Goal: Task Accomplishment & Management: Manage account settings

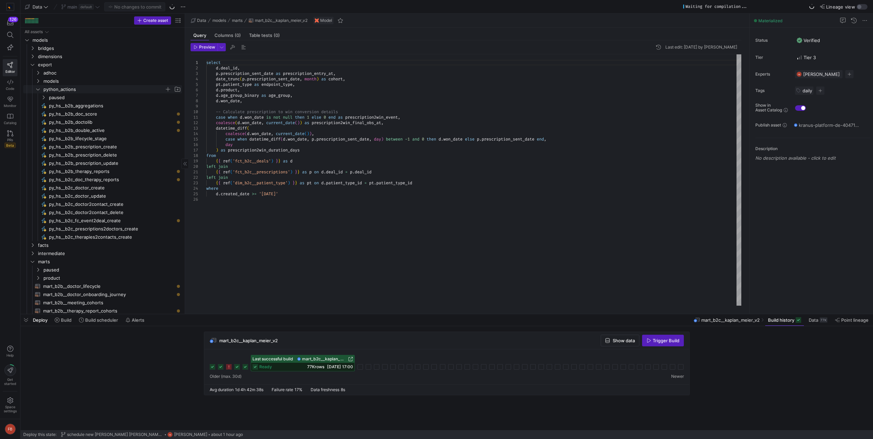
click at [39, 90] on icon "Press SPACE to select this row." at bounding box center [38, 89] width 5 height 4
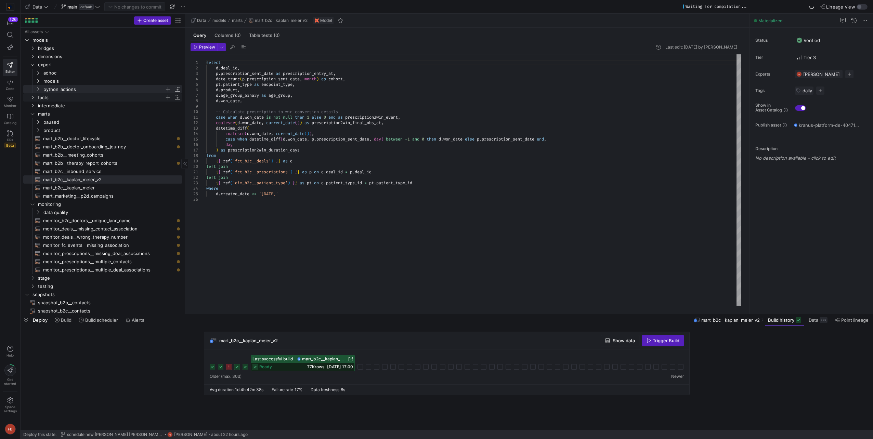
click at [34, 97] on icon "Press SPACE to select this row." at bounding box center [32, 97] width 5 height 4
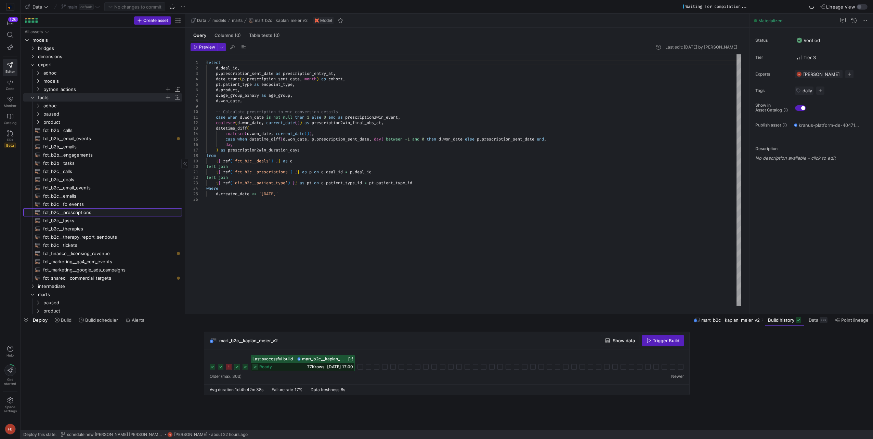
click at [109, 215] on span "fct_b2c__prescriptions​​​​​​​​​​" at bounding box center [108, 213] width 131 height 8
type textarea "{{ config(materialized = 'table') }} -- We need to remove the coalesce over tim…"
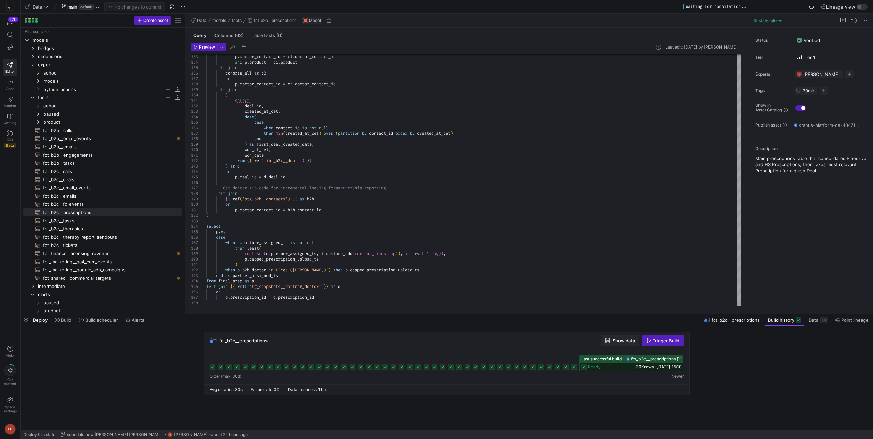
click at [630, 337] on span "button" at bounding box center [620, 340] width 38 height 11
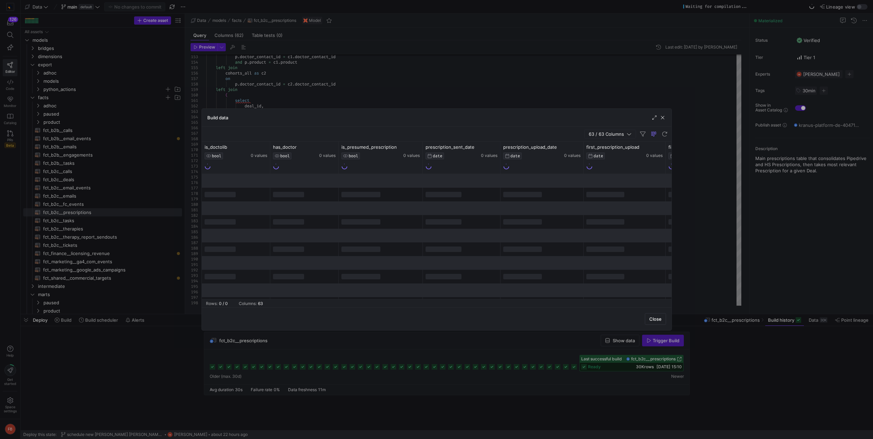
click at [611, 136] on span "63 / 63 Columns" at bounding box center [608, 133] width 38 height 5
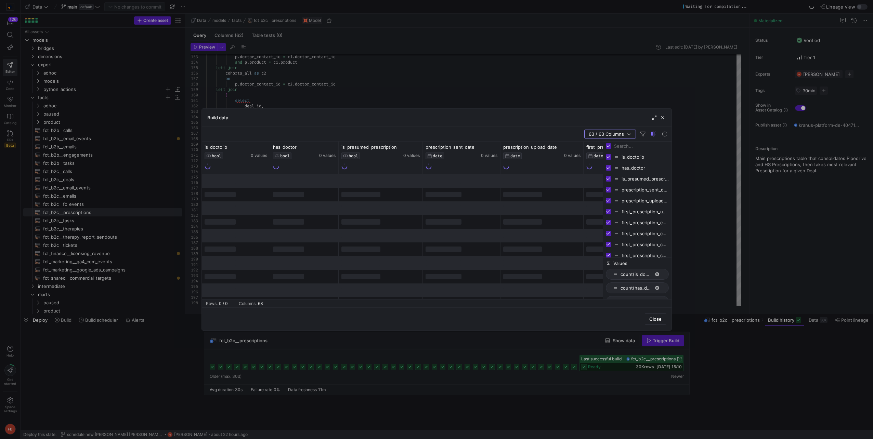
click at [609, 144] on input "Toggle Select All Columns" at bounding box center [608, 145] width 5 height 5
checkbox input "false"
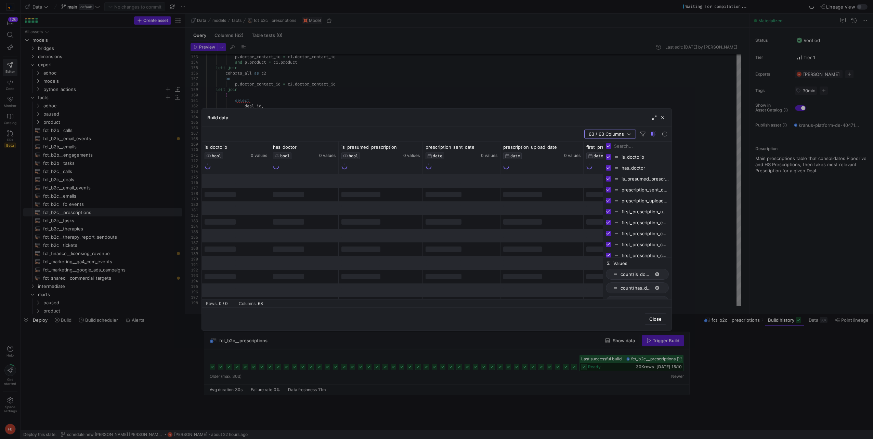
checkbox input "false"
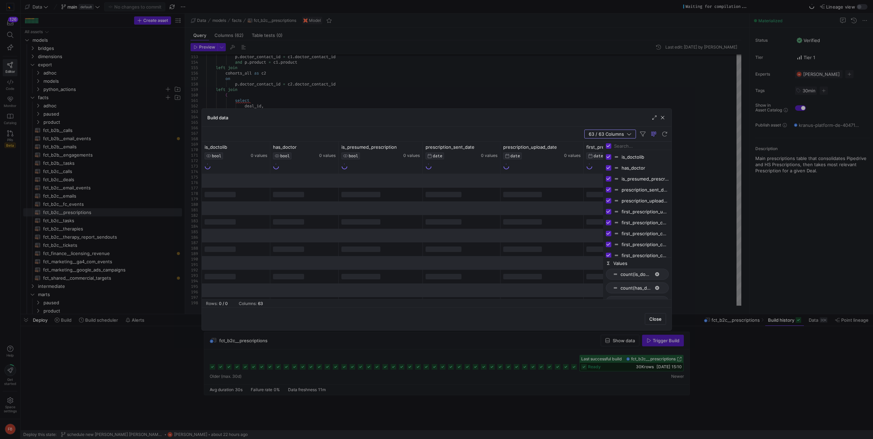
checkbox input "false"
click at [628, 146] on input "Filter Columns Input" at bounding box center [641, 146] width 55 height 14
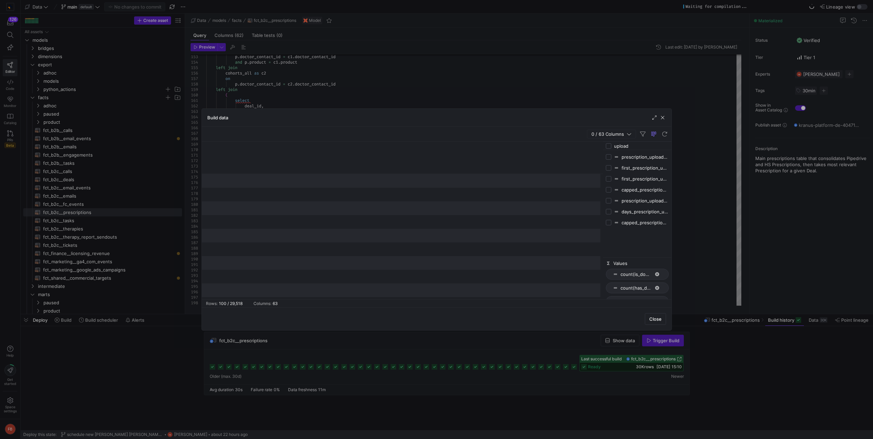
type input "upload"
drag, startPoint x: 603, startPoint y: 163, endPoint x: 573, endPoint y: 164, distance: 30.1
click at [573, 164] on div at bounding box center [573, 221] width 2 height 158
click at [579, 156] on input "Press SPACE to toggle visibility (hidden)" at bounding box center [578, 156] width 5 height 5
checkbox input "true"
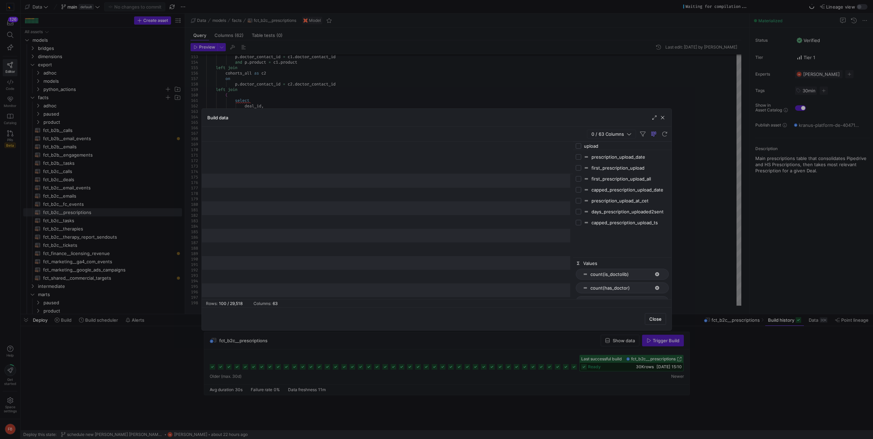
checkbox input "false"
click at [279, 147] on icon at bounding box center [278, 146] width 5 height 5
click at [313, 230] on span "17" at bounding box center [311, 229] width 8 height 8
click at [336, 264] on span "Apply" at bounding box center [336, 265] width 12 height 5
click at [408, 141] on div "1 / 63 Columns" at bounding box center [437, 134] width 470 height 15
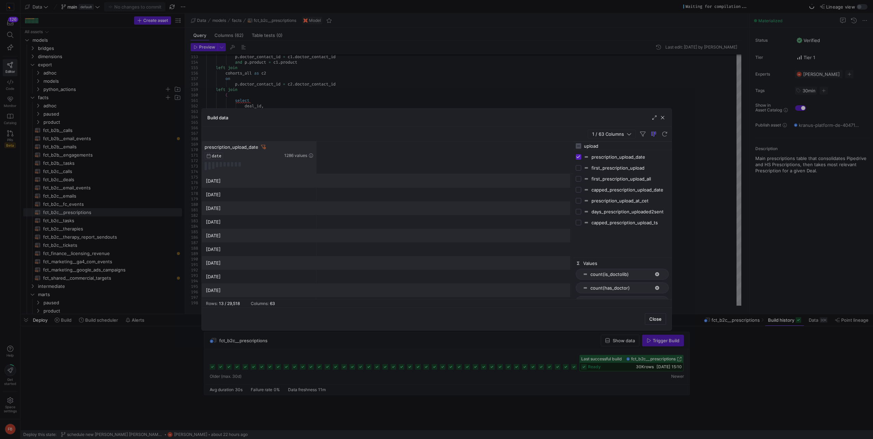
drag, startPoint x: 284, startPoint y: 163, endPoint x: 315, endPoint y: 166, distance: 31.6
click at [315, 166] on div at bounding box center [316, 158] width 3 height 32
click at [606, 146] on input "upload" at bounding box center [626, 146] width 85 height 14
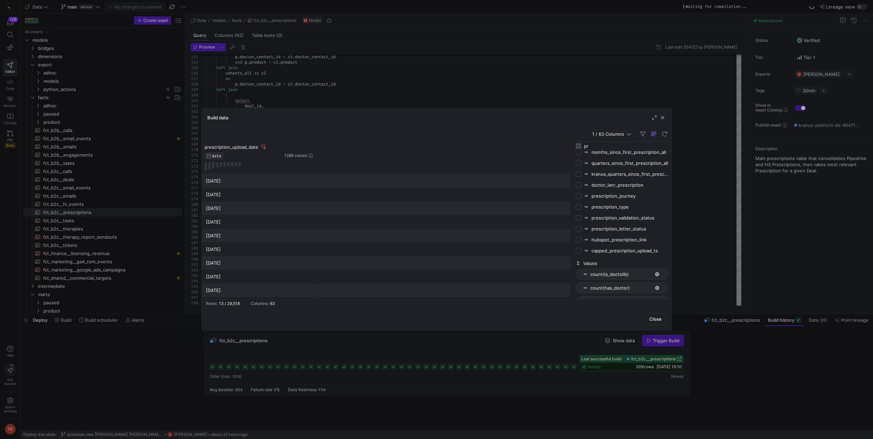
type input "p"
type input "id"
click at [580, 168] on input "Press SPACE to toggle visibility (hidden)" at bounding box center [578, 167] width 5 height 5
checkbox input "true"
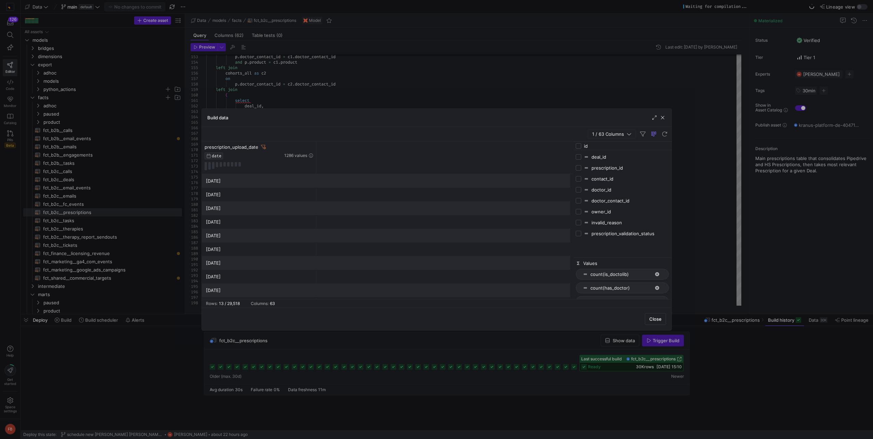
checkbox input "false"
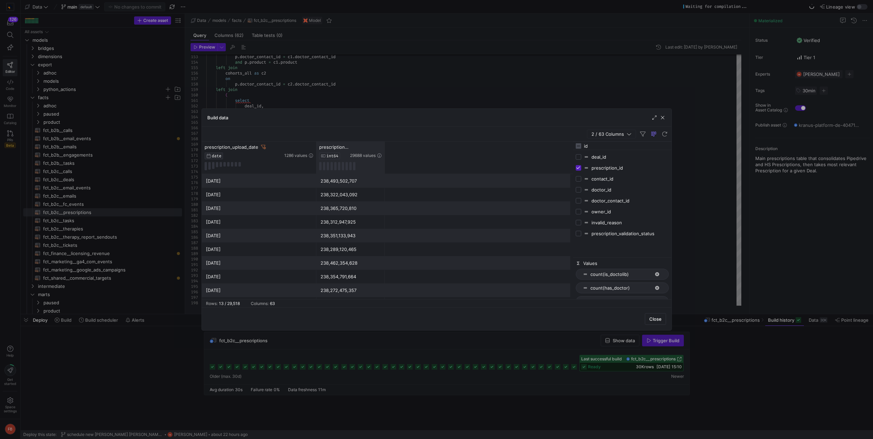
drag, startPoint x: 383, startPoint y: 150, endPoint x: 433, endPoint y: 156, distance: 50.5
click at [386, 156] on div at bounding box center [384, 158] width 3 height 32
click at [348, 179] on div "238,493,502,707" at bounding box center [375, 180] width 110 height 13
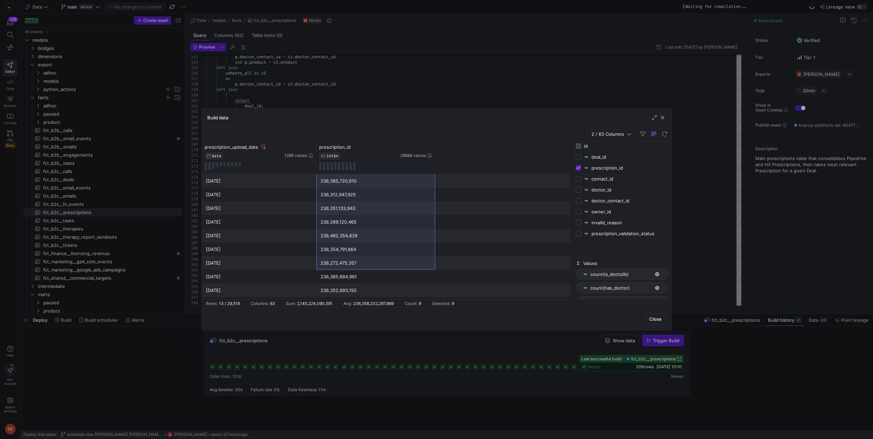
scroll to position [53, 0]
drag, startPoint x: 358, startPoint y: 184, endPoint x: 343, endPoint y: 292, distance: 109.1
click at [343, 292] on div "[DATE] 238,493,502,707 [DATE] 238,322,043,092 [DATE] 238,365,720,810 [DATE] 238…" at bounding box center [387, 210] width 371 height 178
click at [665, 120] on span "button" at bounding box center [662, 117] width 7 height 7
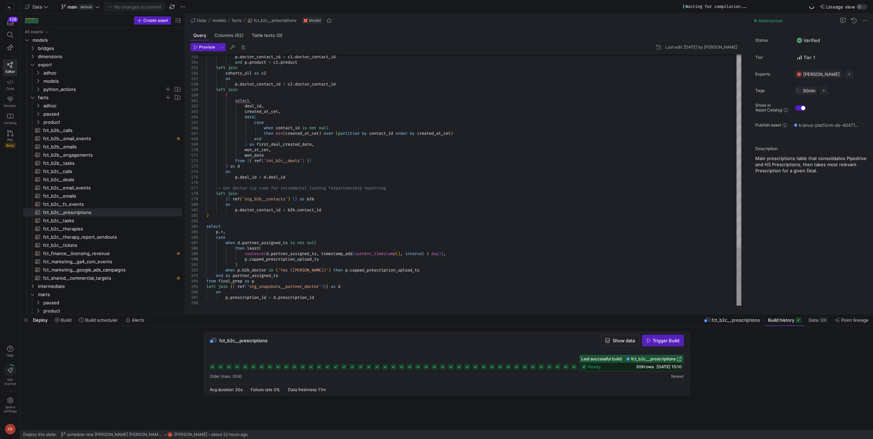
type textarea "[DOMAIN_NAME]_contact_id = [DOMAIN_NAME]_id ) select p.*, case when d.partner_a…"
type textarea "upload"
type textarea "date_diff(p.prescription_upload_date, date(d.created_at_cet), day) as days_lead…"
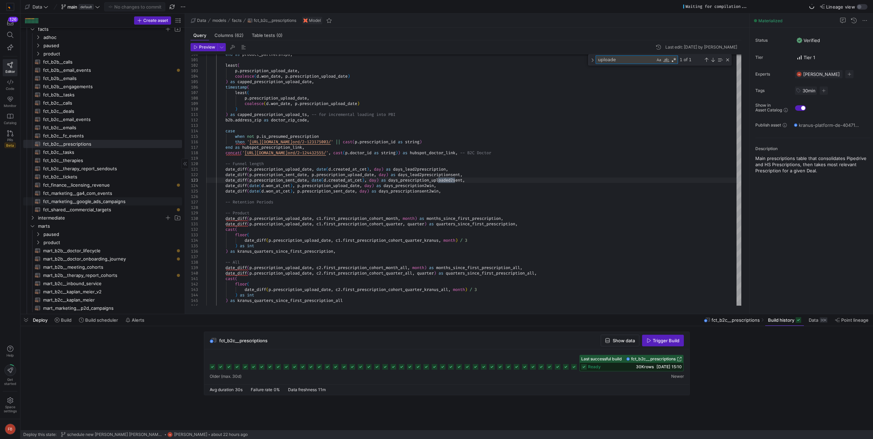
scroll to position [68, 0]
type textarea "uploade"
click at [64, 218] on span "intermediate" at bounding box center [101, 218] width 127 height 8
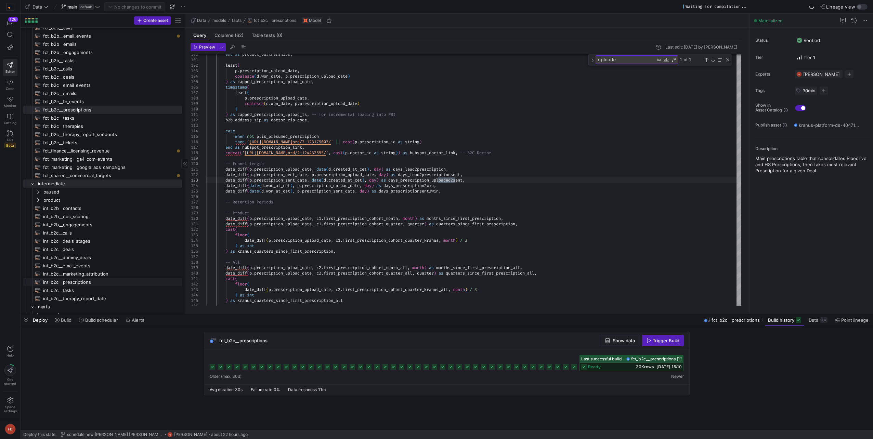
click at [105, 280] on span "int_b2c__prescriptions​​​​​​​​​​" at bounding box center [108, 282] width 131 height 8
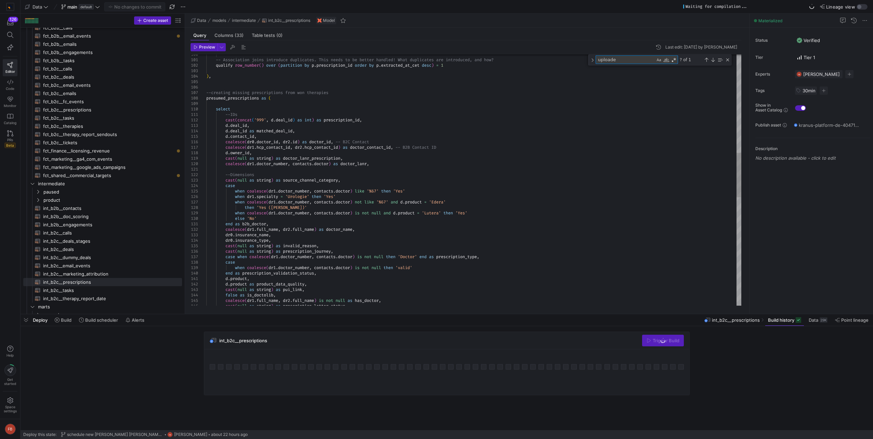
click at [653, 60] on textarea "uploade" at bounding box center [625, 60] width 59 height 8
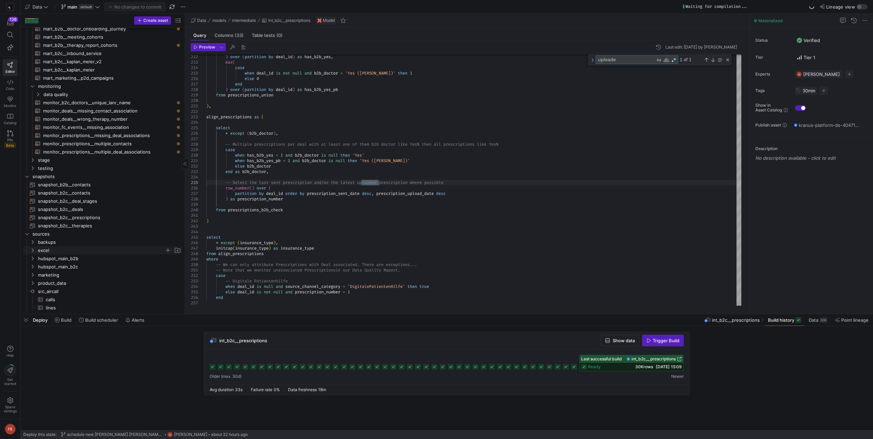
scroll to position [414, 0]
click at [63, 265] on span "hubspot_main_b2c" at bounding box center [101, 266] width 127 height 8
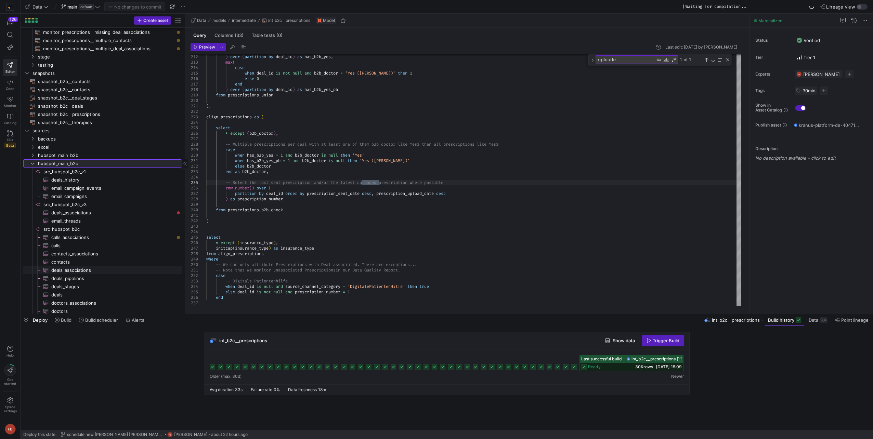
scroll to position [0, 0]
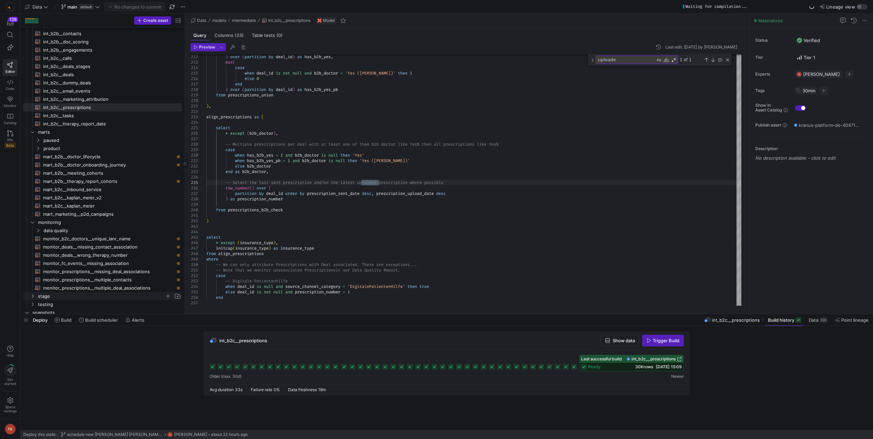
click at [49, 299] on span "stage" at bounding box center [101, 296] width 127 height 8
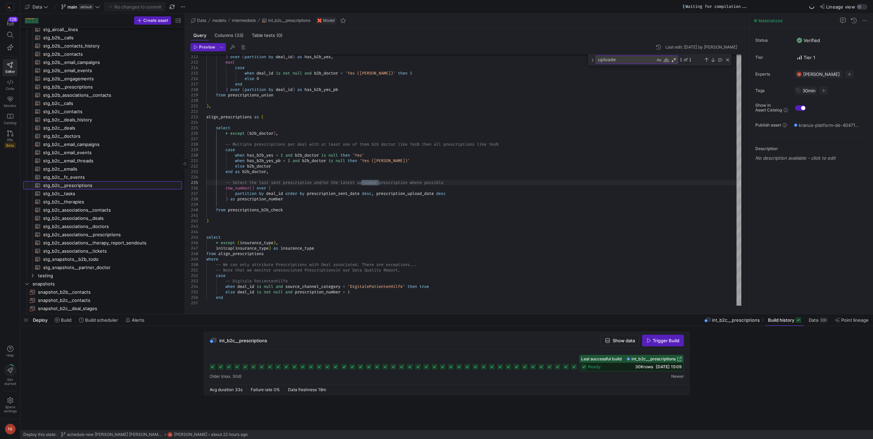
click at [94, 184] on span "stg_b2c__prescriptions​​​​​​​​​​" at bounding box center [108, 186] width 131 height 8
type textarea "{{ config(materialized = 'table') }} with base_transform as ( select --IDs cast…"
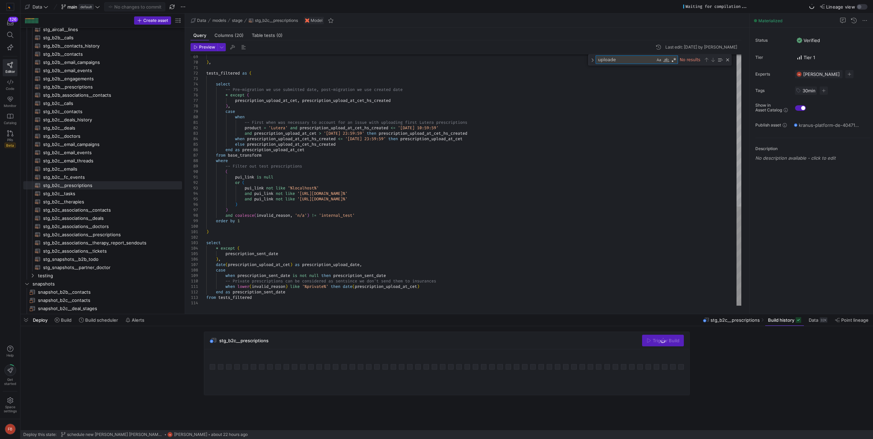
click at [626, 61] on textarea "uploade" at bounding box center [625, 60] width 59 height 8
type textarea "upload"
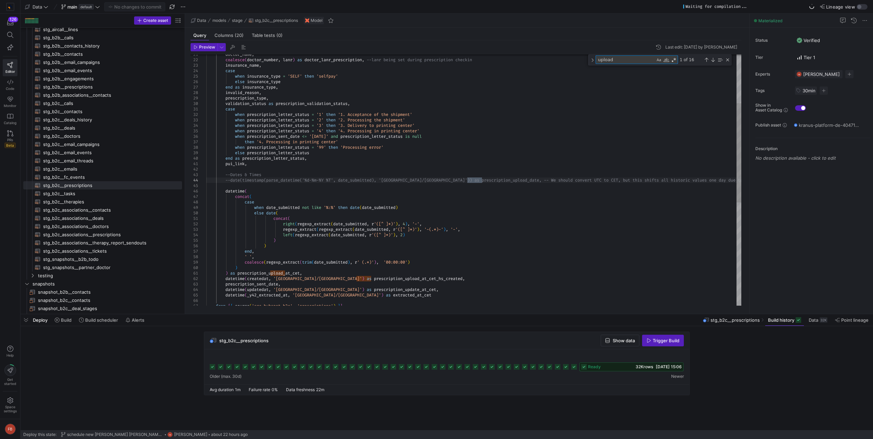
type textarea "pui_link, --Dates & Times --date(timestamp(parse_datetime('%d-%m-%Y %T', date_s…"
type textarea "upload"
click at [340, 251] on div "doctor_name , coalesce ( doctor_number , lanr ) as doctor_lanr_prescription , -…" at bounding box center [473, 248] width 535 height 635
click at [399, 268] on div "doctor_name , coalesce ( doctor_number , lanr ) as doctor_lanr_prescription , -…" at bounding box center [473, 248] width 535 height 635
click at [357, 273] on div "doctor_name , coalesce ( doctor_number , lanr ) as doctor_lanr_prescription , -…" at bounding box center [473, 248] width 535 height 635
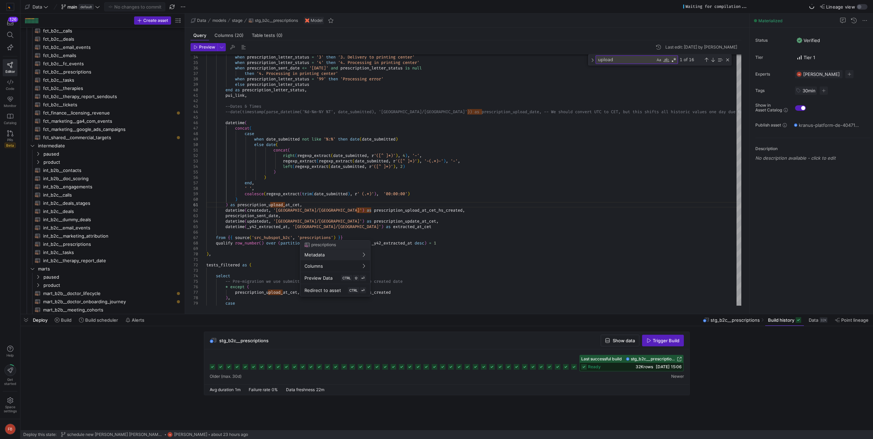
click at [496, 239] on div at bounding box center [436, 219] width 873 height 439
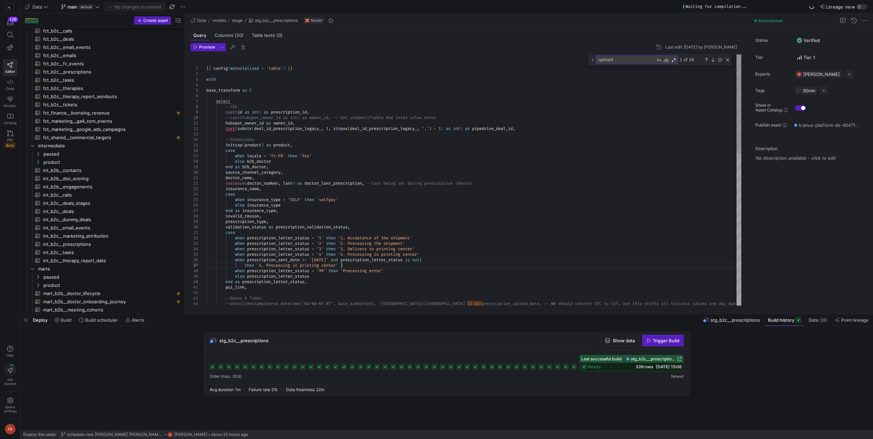
click at [354, 264] on div "--date(timestamp(parse_datetime('%d-%m-%Y %T', dat e_submitted), '[GEOGRAPHIC_D…" at bounding box center [473, 371] width 535 height 635
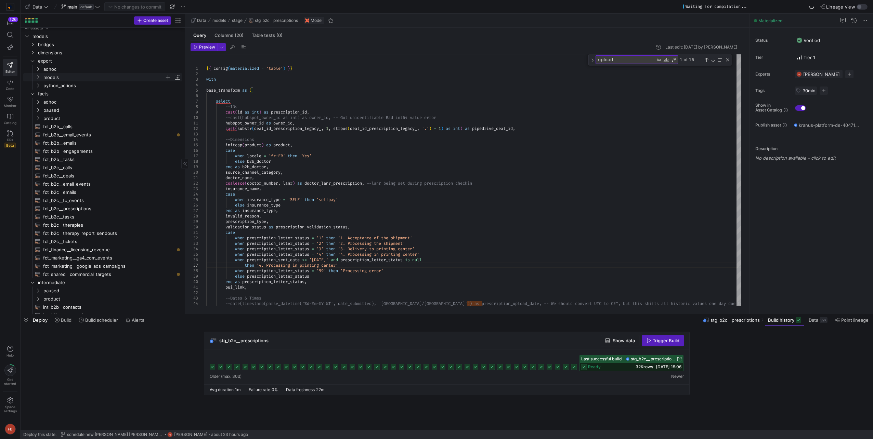
click at [70, 76] on span "models" at bounding box center [103, 78] width 121 height 8
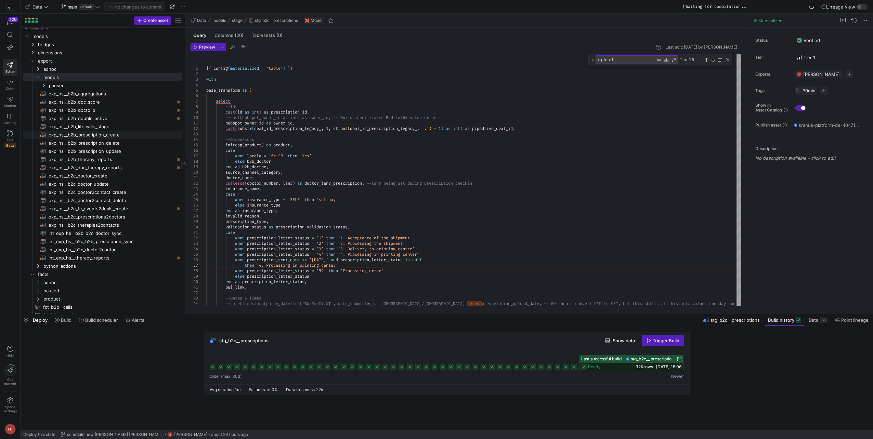
click at [113, 137] on span "exp_hs__b2b_prescription_create​​​​​​​​​​" at bounding box center [112, 135] width 126 height 8
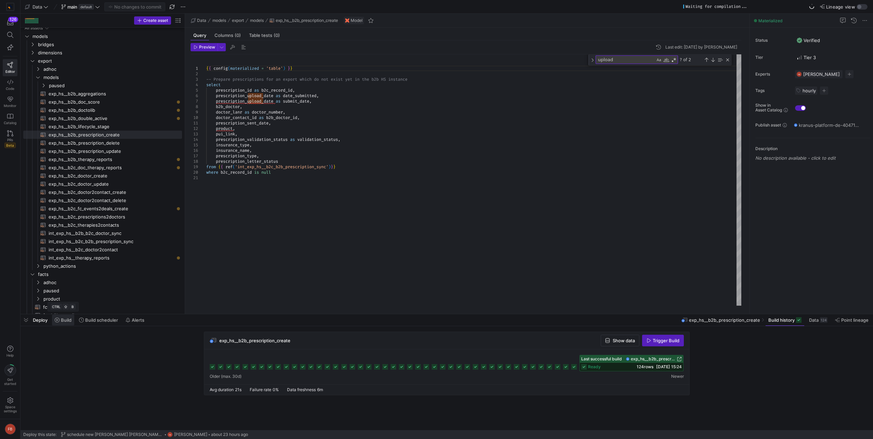
click at [67, 323] on span "Build" at bounding box center [66, 319] width 11 height 5
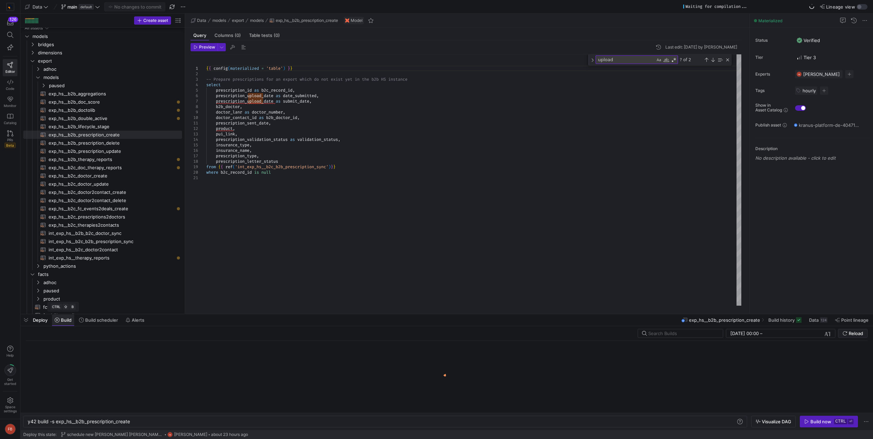
scroll to position [0, 103]
click at [94, 324] on span at bounding box center [98, 320] width 44 height 11
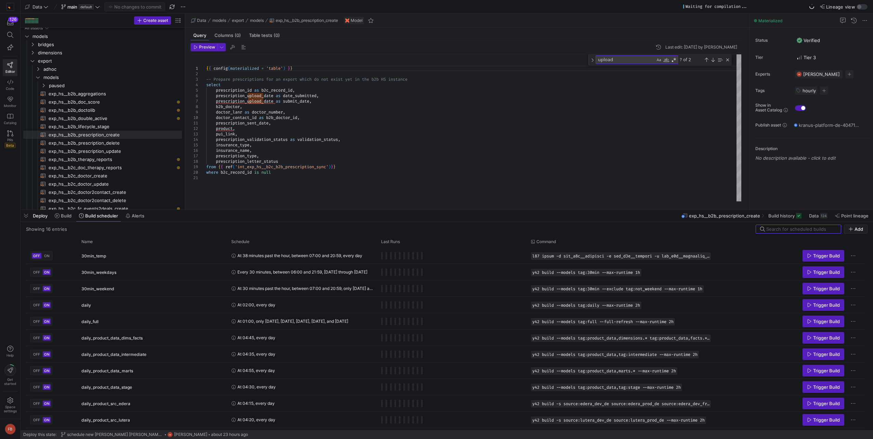
drag, startPoint x: 140, startPoint y: 314, endPoint x: 167, endPoint y: 207, distance: 110.3
click at [166, 209] on div at bounding box center [447, 210] width 852 height 3
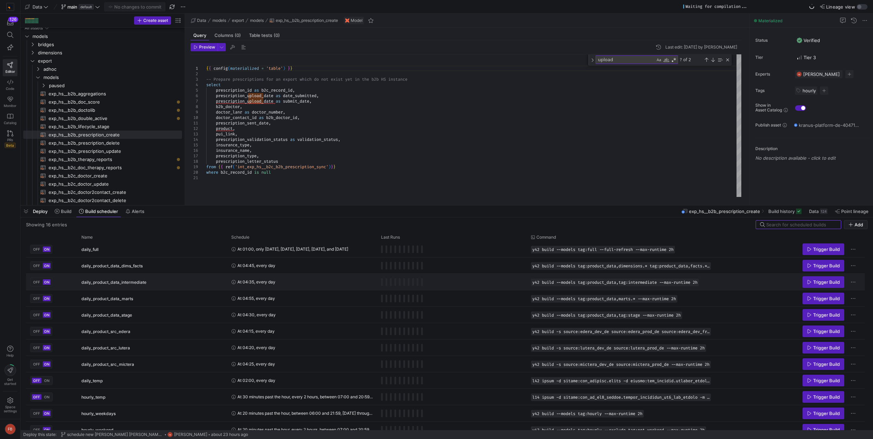
scroll to position [76, 0]
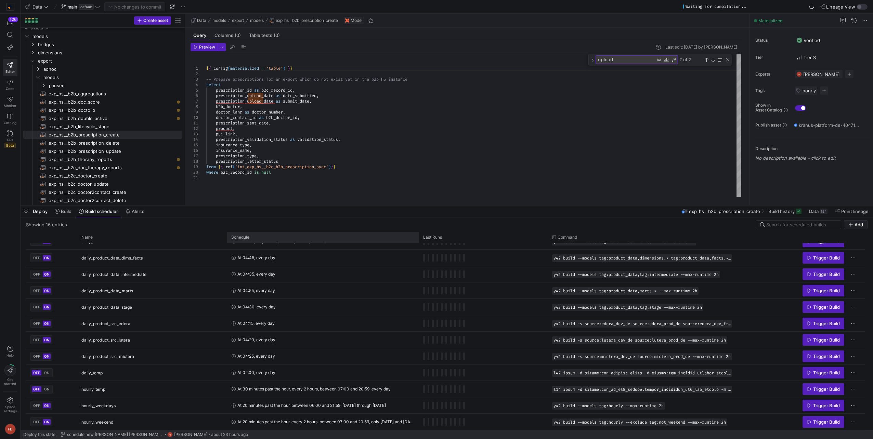
drag, startPoint x: 376, startPoint y: 241, endPoint x: 418, endPoint y: 243, distance: 42.1
click at [418, 243] on div "Name Schedule" at bounding box center [446, 237] width 841 height 11
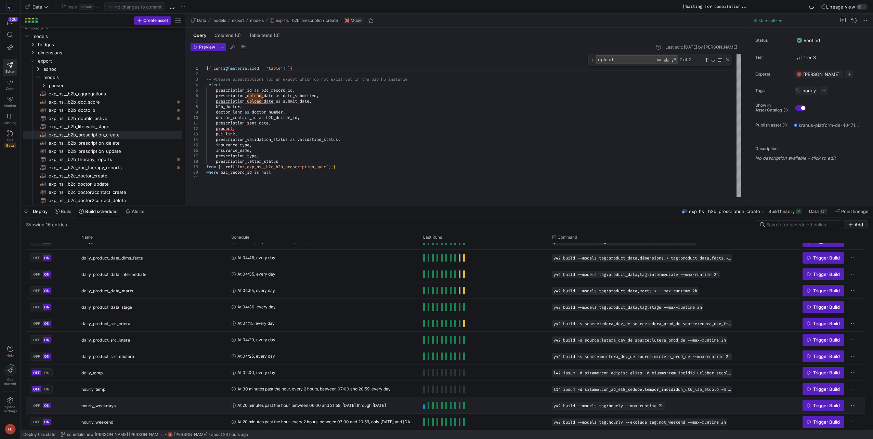
click at [272, 405] on span "At 20 minutes past the hour, between 06:00 and 21:59, [DATE] through [DATE]" at bounding box center [311, 405] width 148 height 16
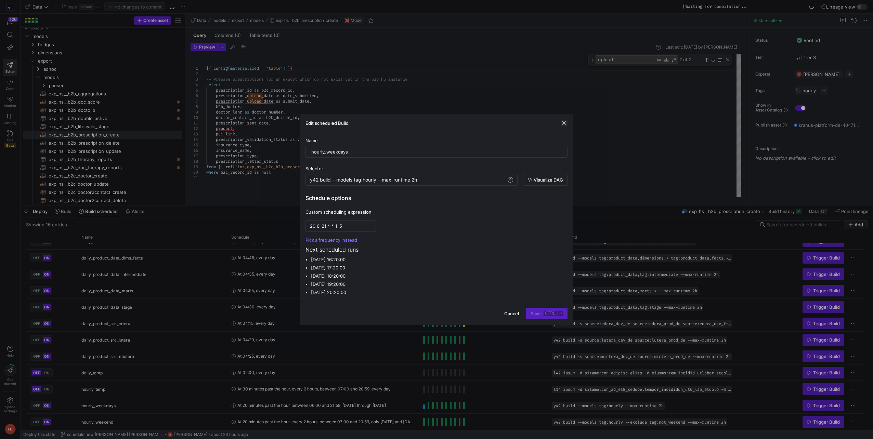
click at [565, 120] on span "button" at bounding box center [564, 123] width 7 height 7
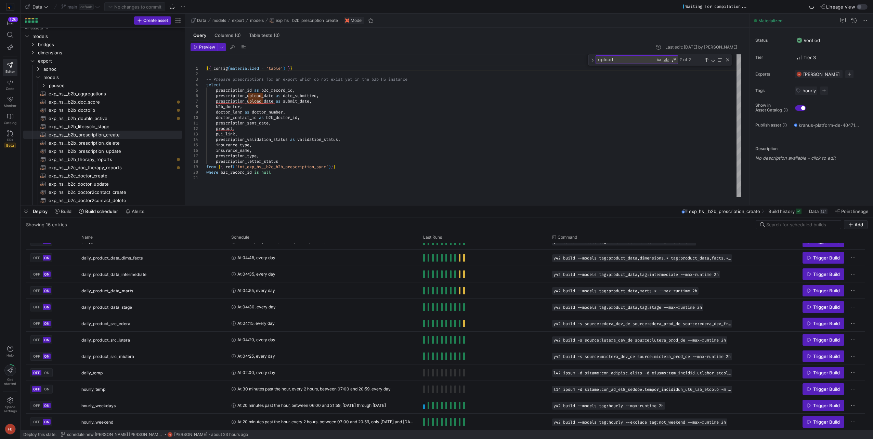
type textarea "prescription_sent_date, product, pui_link, prescription_validation_status as va…"
click at [561, 123] on div "{ { config ( materialized = 'table' ) } } -- Prepare prescriptions for an expor…" at bounding box center [473, 125] width 535 height 143
click at [854, 406] on span "Press SPACE to select this row." at bounding box center [853, 405] width 7 height 7
click at [843, 415] on span "Edit Build Schedule" at bounding box center [825, 414] width 53 height 5
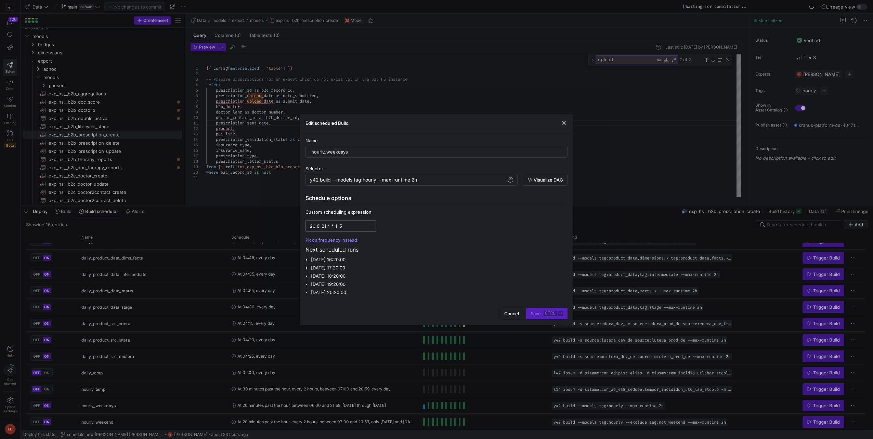
click at [327, 227] on input "20 6-21 * * 1-5" at bounding box center [341, 225] width 62 height 5
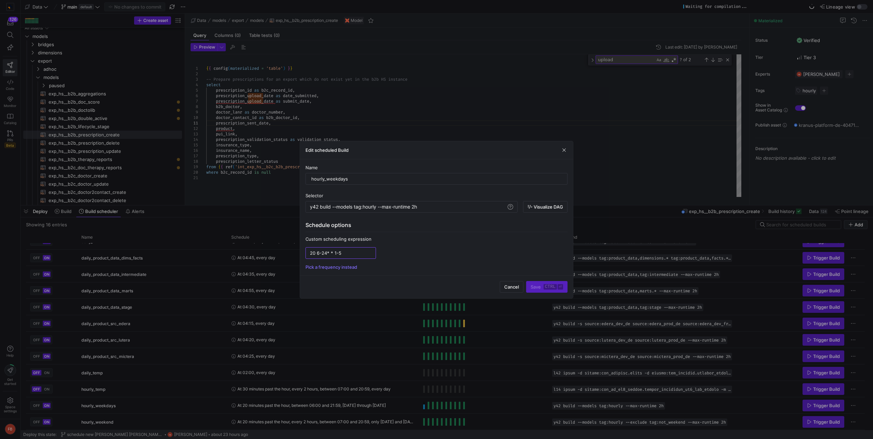
click at [384, 267] on div "Pick a frequency instead" at bounding box center [436, 266] width 262 height 5
click at [326, 253] on input "20 6-24* * 1-5" at bounding box center [341, 252] width 62 height 5
type input "20 6-23* * 1-5"
click at [476, 268] on div "Pick a frequency instead" at bounding box center [436, 266] width 262 height 5
click at [404, 272] on div "Name hourly_weekdays Selector y42 build --models tag:hourly --max-runtime 2h y4…" at bounding box center [436, 217] width 273 height 116
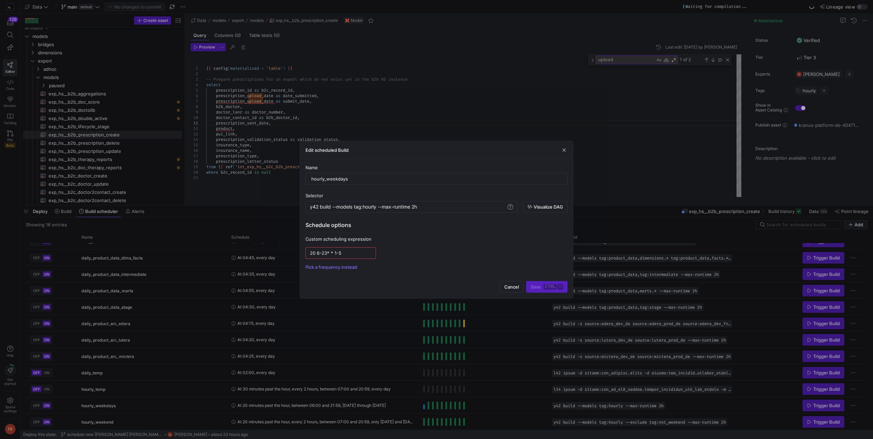
click at [355, 254] on input "20 6-23* * 1-5" at bounding box center [341, 252] width 62 height 5
click at [550, 289] on div "Save ctrl ⏎" at bounding box center [546, 287] width 41 height 12
click at [358, 255] on input "20 6-23* * 1-5" at bounding box center [341, 252] width 62 height 5
click at [392, 265] on div "Pick a frequency instead" at bounding box center [436, 266] width 262 height 5
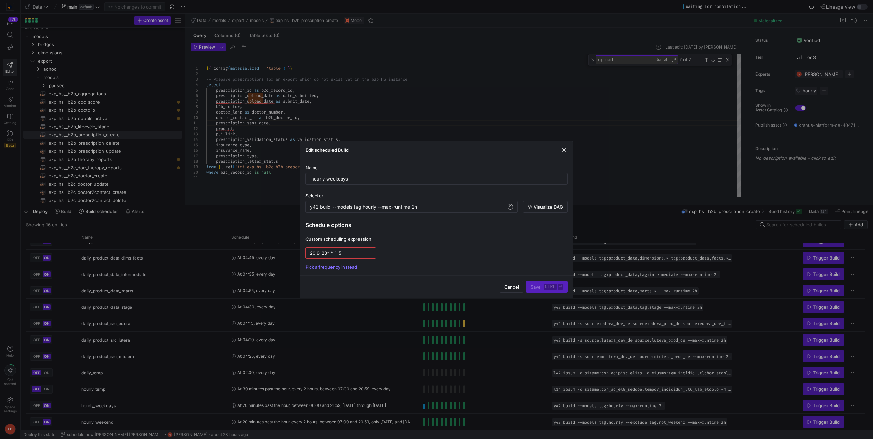
click at [548, 241] on div "Custom scheduling expression" at bounding box center [436, 238] width 262 height 5
click at [545, 284] on div "Save ctrl ⏎" at bounding box center [546, 287] width 41 height 12
click at [349, 251] on input "20 6-23* * 1-5" at bounding box center [341, 252] width 62 height 5
click at [565, 147] on span "button" at bounding box center [564, 150] width 7 height 7
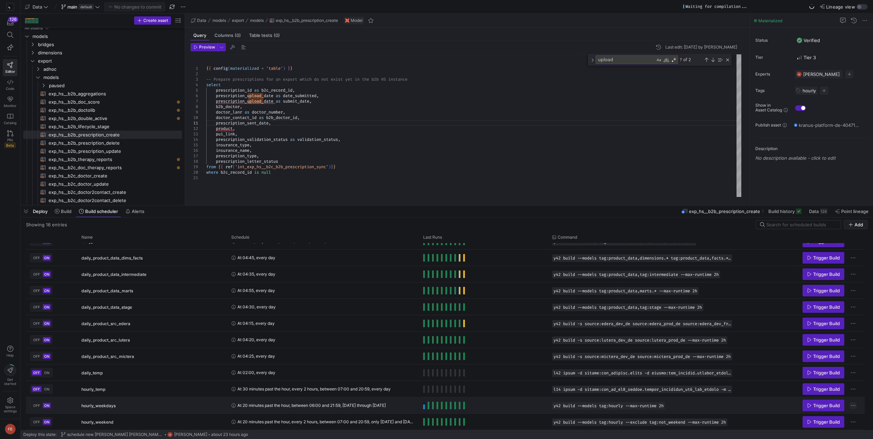
click at [853, 405] on span "Press SPACE to select this row." at bounding box center [853, 405] width 7 height 7
click at [833, 415] on span "Edit Build Schedule" at bounding box center [819, 414] width 41 height 5
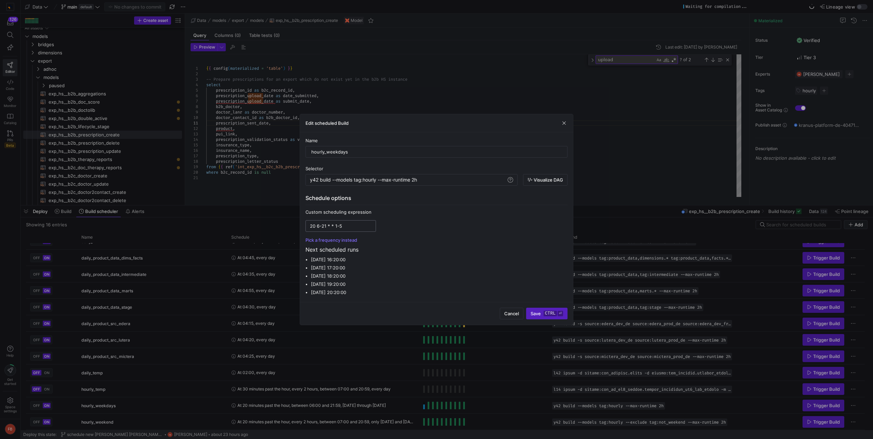
click at [326, 227] on input "20 6-21 * * 1-5" at bounding box center [341, 225] width 62 height 5
click at [449, 262] on li "[DATE] 16:20:00" at bounding box center [439, 259] width 257 height 8
click at [327, 225] on input "20 6-22 * * 1-5" at bounding box center [341, 225] width 62 height 5
click at [346, 229] on div "20 6-21 * * 1-5" at bounding box center [341, 226] width 62 height 11
click at [350, 224] on input "20 6-21 * * 1-5" at bounding box center [341, 225] width 62 height 5
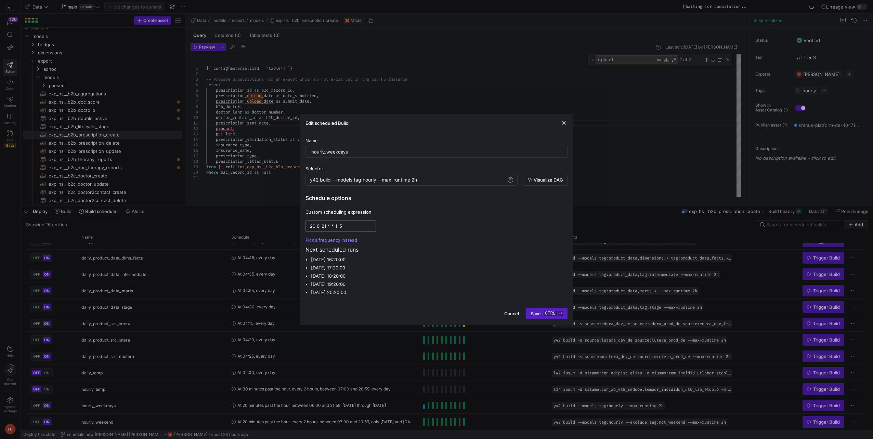
click at [326, 227] on input "20 6-21 * * 1-5" at bounding box center [341, 225] width 62 height 5
click at [496, 286] on li "[DATE] 19:20:00" at bounding box center [439, 284] width 257 height 8
click at [325, 225] on input "20 6-23 * * 1-5" at bounding box center [341, 225] width 62 height 5
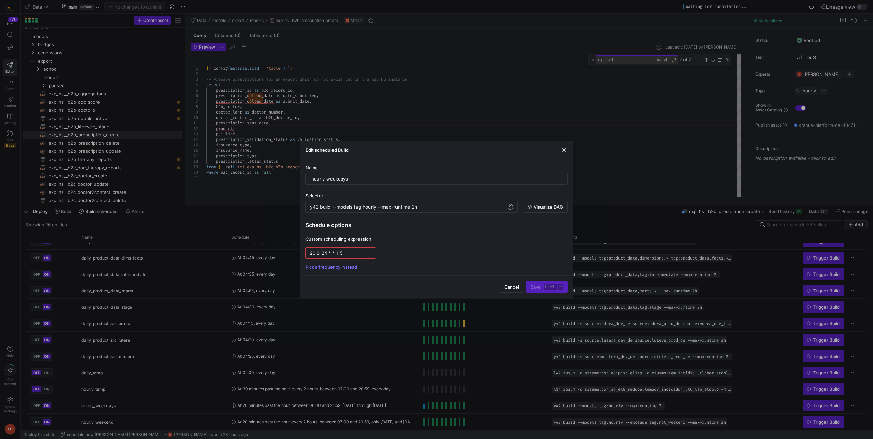
click at [447, 252] on div "20 6-24 * * 1-5" at bounding box center [436, 253] width 262 height 12
click at [326, 253] on input "20 6-24 * * 1-5" at bounding box center [341, 252] width 62 height 5
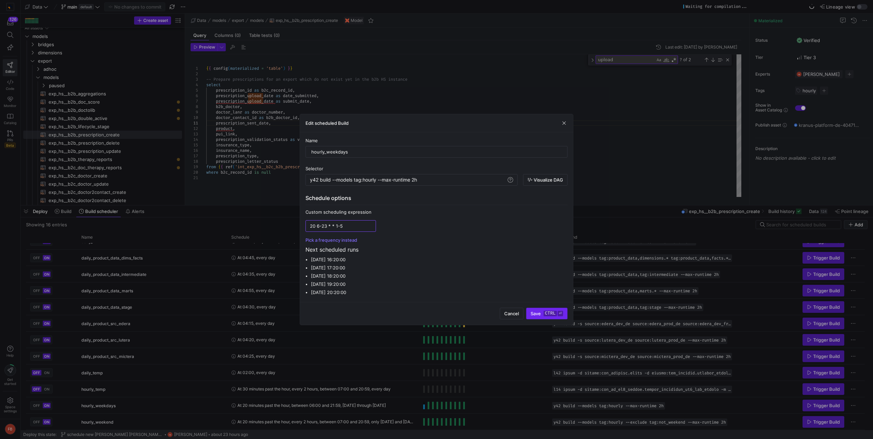
type input "20 6-23 * * 1-5"
click at [535, 314] on span "Save ctrl ⏎" at bounding box center [546, 313] width 32 height 5
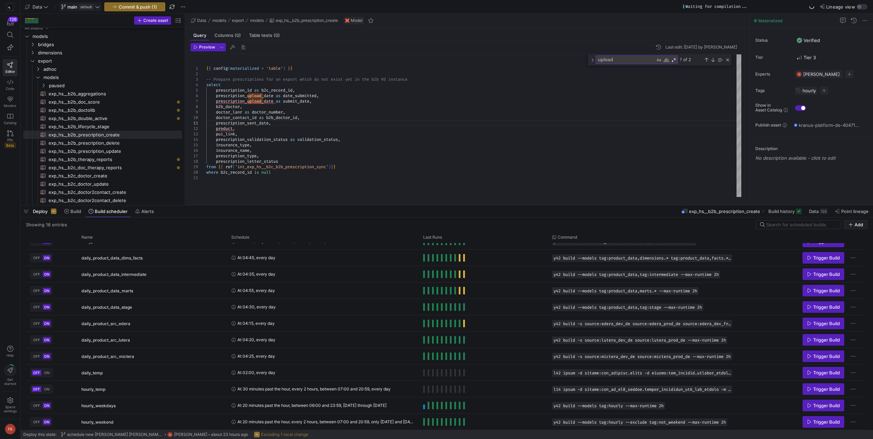
click at [96, 8] on icon at bounding box center [97, 6] width 5 height 5
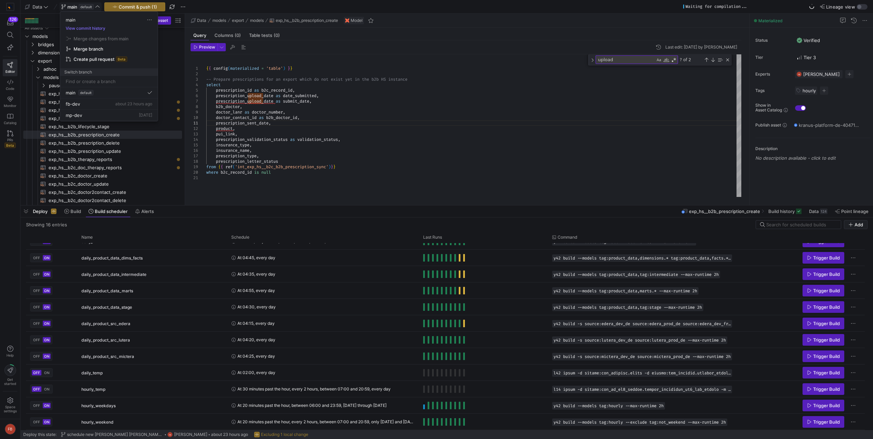
click at [97, 8] on div at bounding box center [436, 219] width 873 height 439
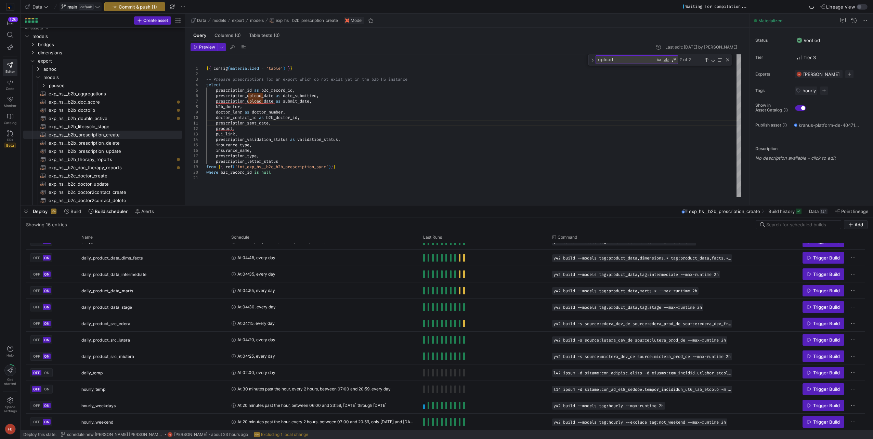
click at [97, 8] on icon at bounding box center [97, 6] width 5 height 5
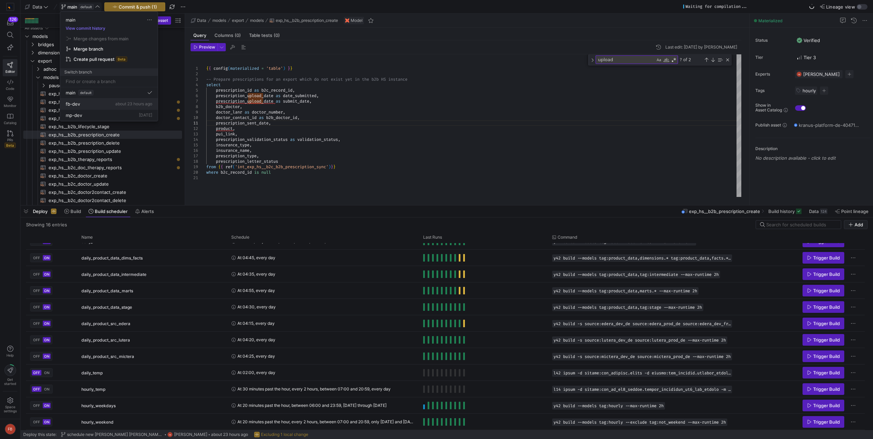
click at [89, 106] on div "fb-dev about 23 hours ago" at bounding box center [109, 103] width 87 height 5
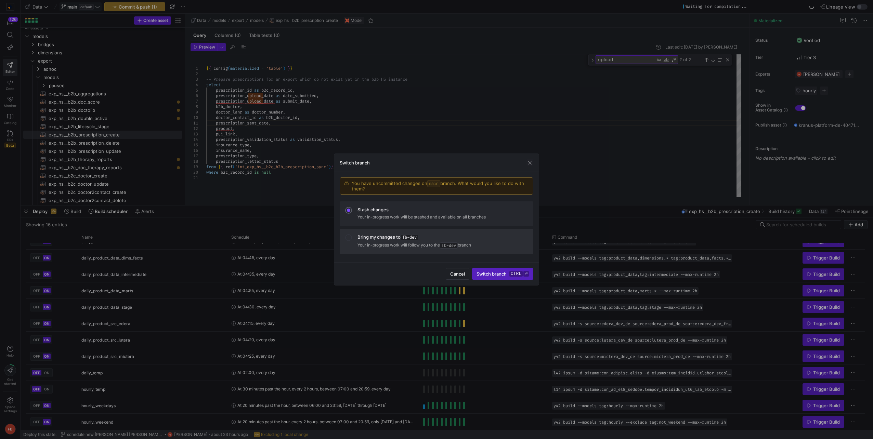
click at [369, 240] on div "Bring my changes to fb-dev" at bounding box center [442, 237] width 170 height 6
drag, startPoint x: 529, startPoint y: 163, endPoint x: 458, endPoint y: 153, distance: 71.9
click at [529, 162] on span "button" at bounding box center [529, 162] width 7 height 7
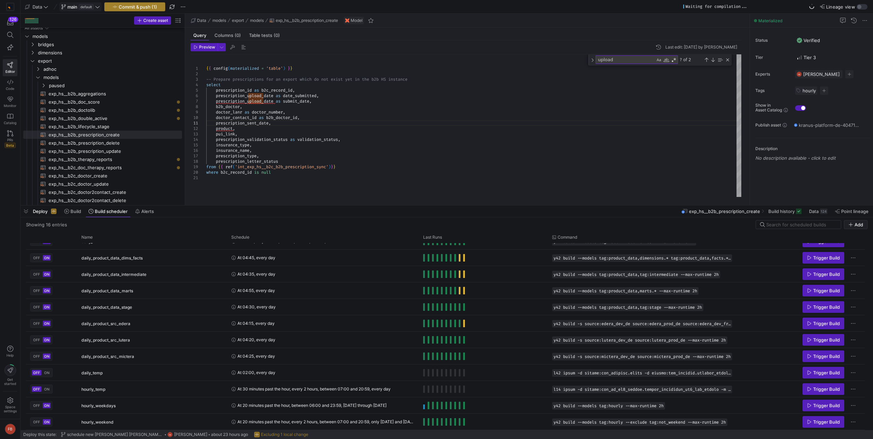
click at [133, 8] on span "Commit & push (1)" at bounding box center [138, 6] width 38 height 5
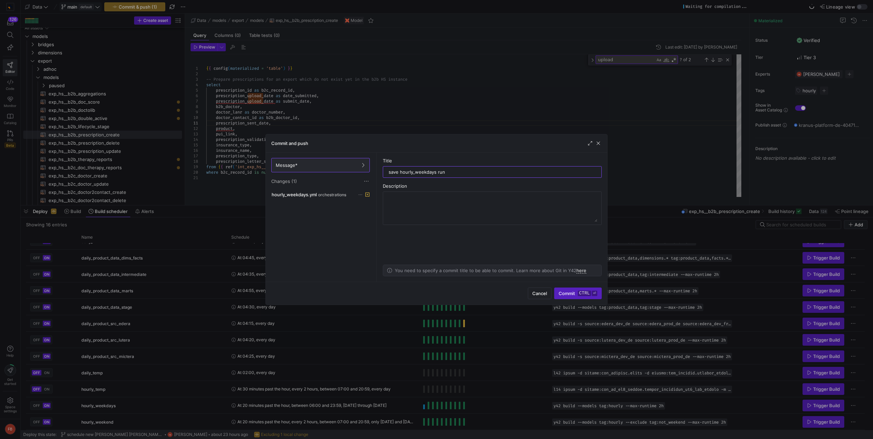
type input "save hourly_weekdays run"
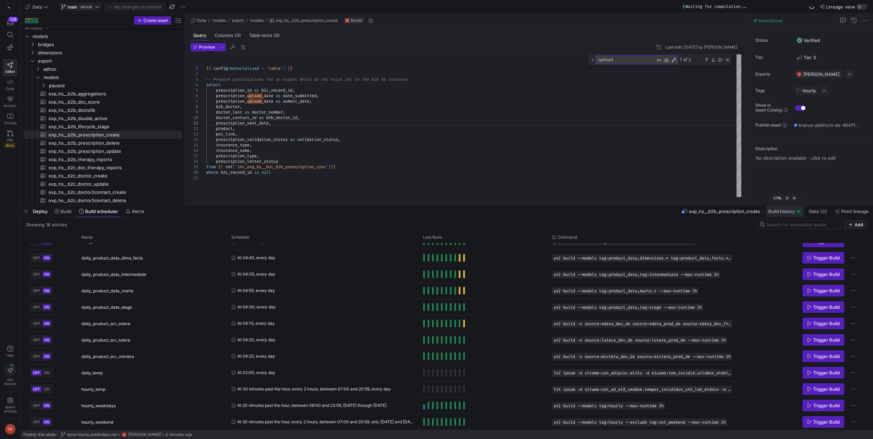
click at [780, 211] on span "Build history" at bounding box center [781, 211] width 26 height 5
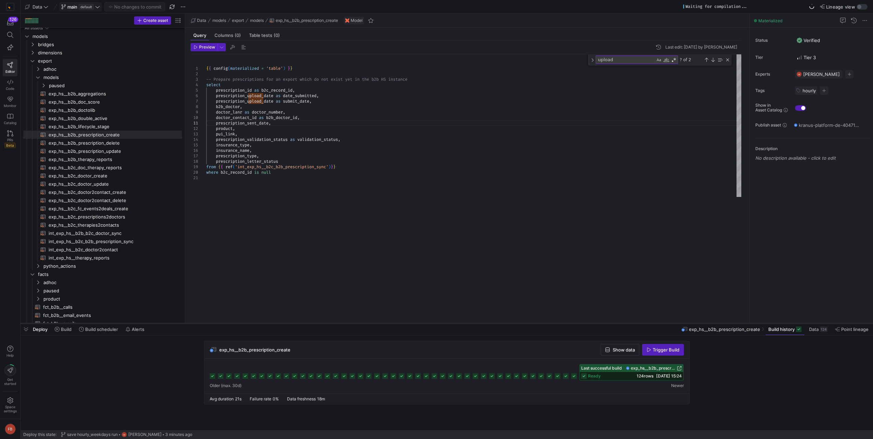
drag, startPoint x: 696, startPoint y: 206, endPoint x: 664, endPoint y: 325, distance: 124.1
click at [664, 325] on div at bounding box center [447, 323] width 852 height 3
click at [97, 333] on span "Build scheduler" at bounding box center [101, 330] width 33 height 5
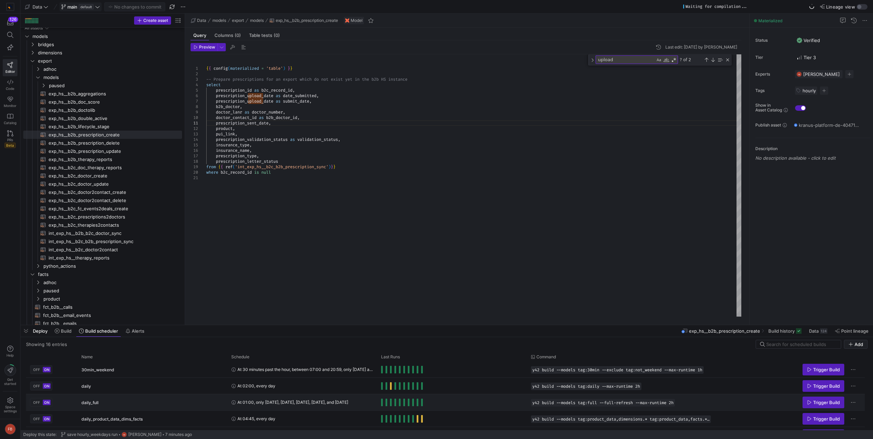
scroll to position [195, 0]
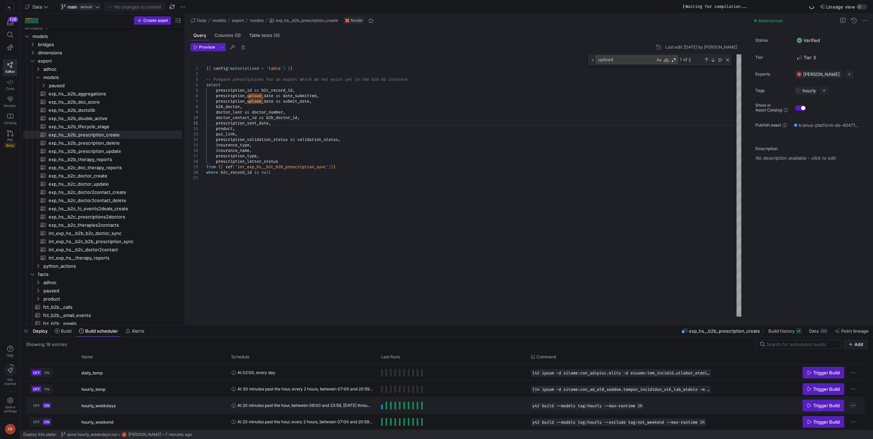
click at [854, 404] on span "Press SPACE to select this row." at bounding box center [853, 405] width 7 height 7
click at [842, 415] on span "Edit Build Schedule" at bounding box center [825, 414] width 53 height 5
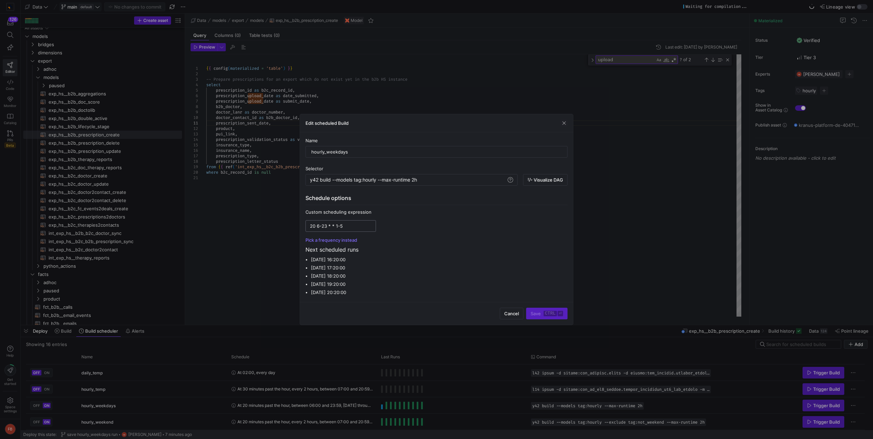
click at [326, 226] on input "20 6-23 * * 1-5" at bounding box center [341, 225] width 62 height 5
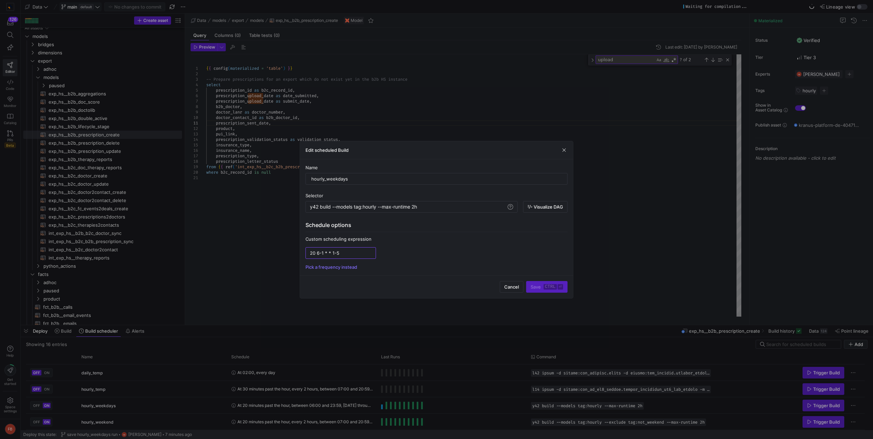
click at [471, 245] on div "Custom scheduling expression 20 6-1 * * 1-5" at bounding box center [436, 247] width 262 height 23
click at [327, 254] on input "20 6-1 * * 1-5" at bounding box center [341, 252] width 62 height 5
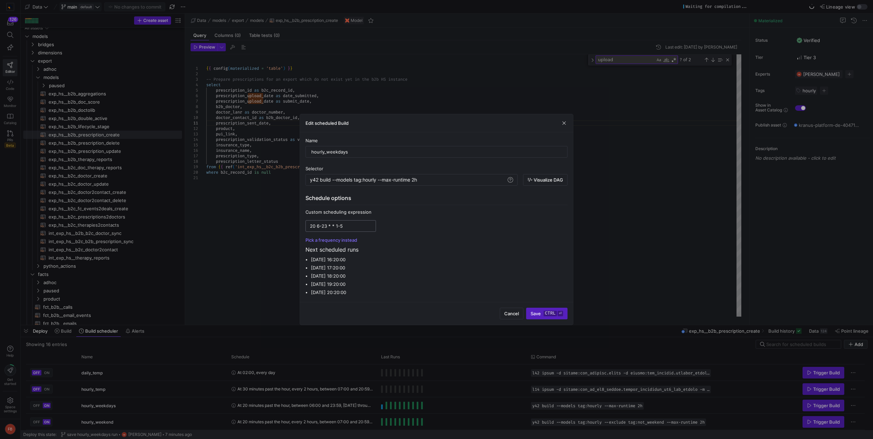
click at [363, 228] on input "20 6-23 * * 1-5" at bounding box center [341, 225] width 62 height 5
type input "20 6-23 * * 1-5"
click at [565, 123] on span "button" at bounding box center [564, 123] width 7 height 7
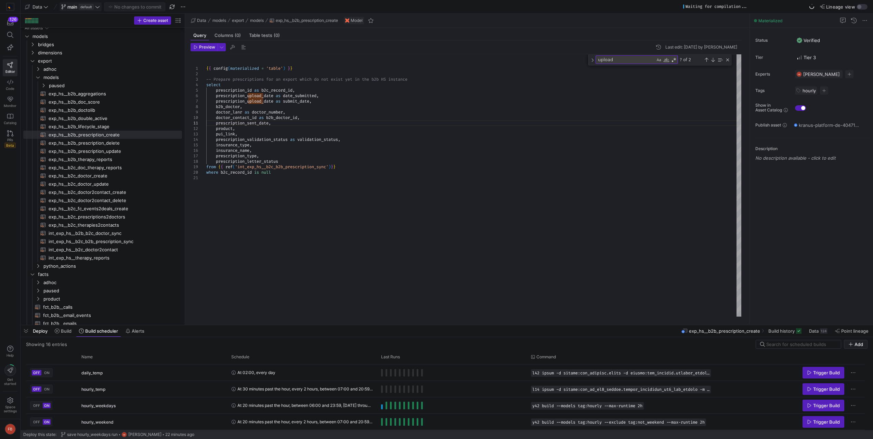
click at [296, 232] on div "{ { config ( materialized = 'table' ) } } -- Prepare prescriptions for an expor…" at bounding box center [473, 185] width 535 height 262
